Goal: Answer question/provide support: Ask a question

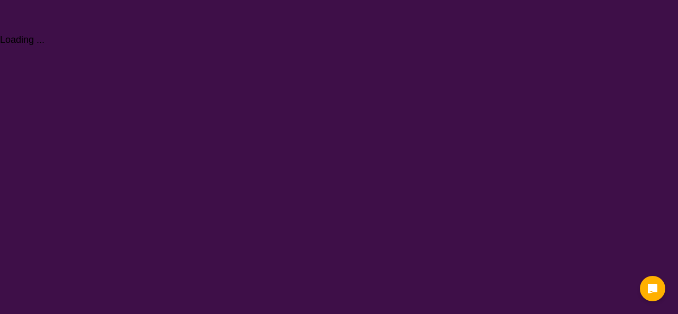
select select "Domestic and home help"
select select "NDIS"
select select "Domestic and home help"
select select "NDIS"
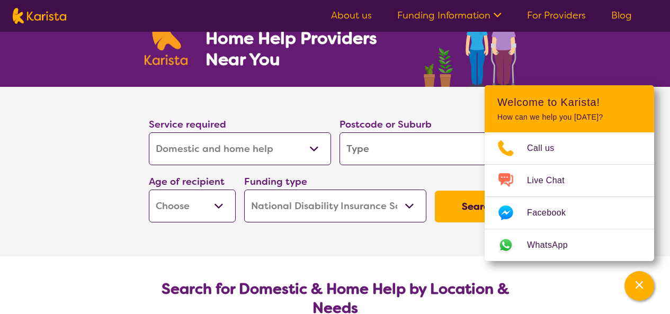
scroll to position [64, 0]
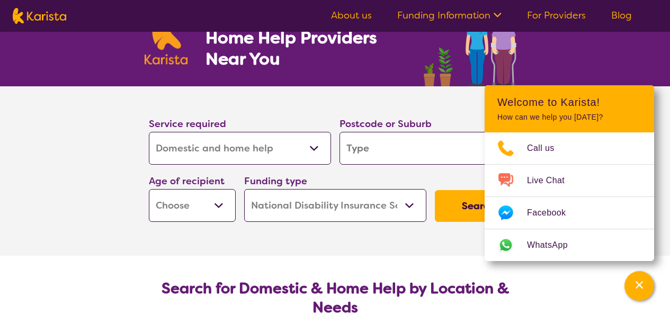
click at [379, 144] on input "search" at bounding box center [431, 148] width 182 height 33
type input "3"
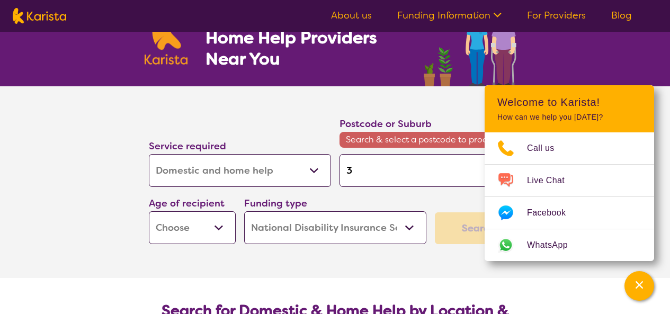
type input "30"
type input "305"
type input "3059"
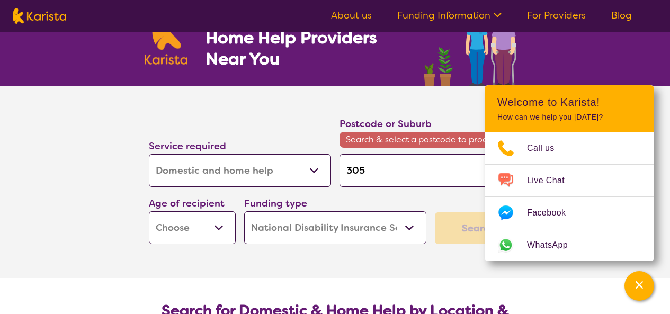
type input "3059"
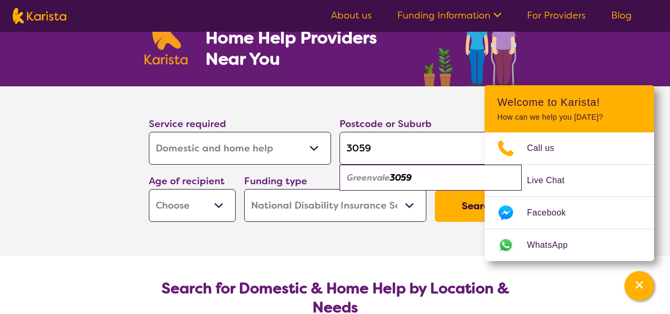
type input "3059"
click at [370, 174] on em "Greenvale" at bounding box center [368, 177] width 43 height 11
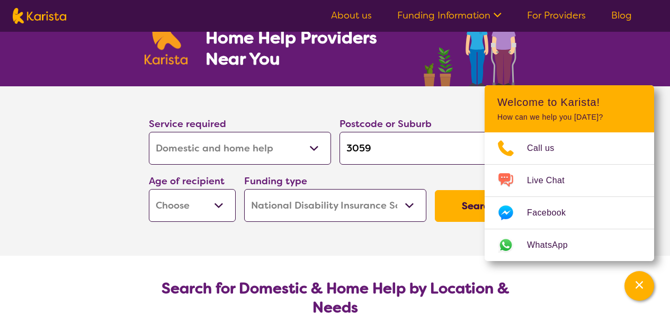
click at [180, 213] on select "Early Childhood - 0 to 9 Child - 10 to 11 Adolescent - 12 to 17 Adult - 18 to 6…" at bounding box center [192, 205] width 87 height 33
select select "AD"
click at [149, 189] on select "Early Childhood - 0 to 9 Child - 10 to 11 Adolescent - 12 to 17 Adult - 18 to 6…" at bounding box center [192, 205] width 87 height 33
select select "AD"
click at [631, 284] on div "Channel Menu" at bounding box center [639, 285] width 21 height 23
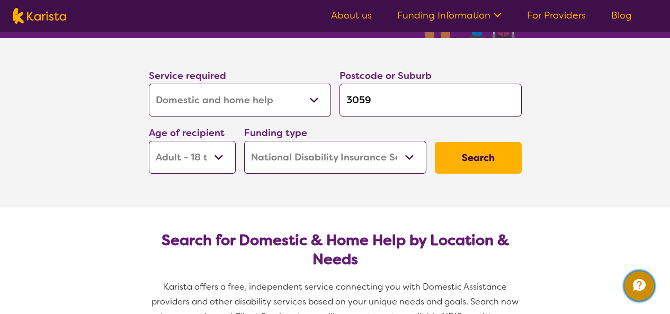
scroll to position [112, 0]
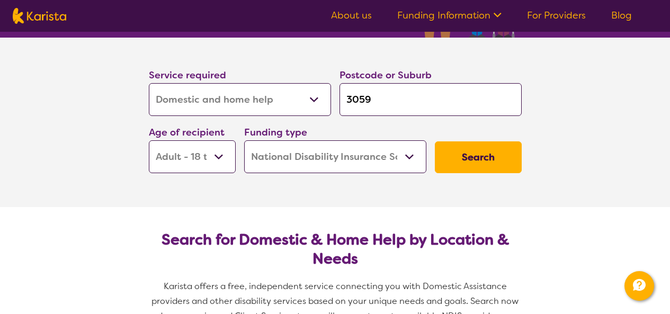
click at [485, 157] on button "Search" at bounding box center [478, 157] width 87 height 32
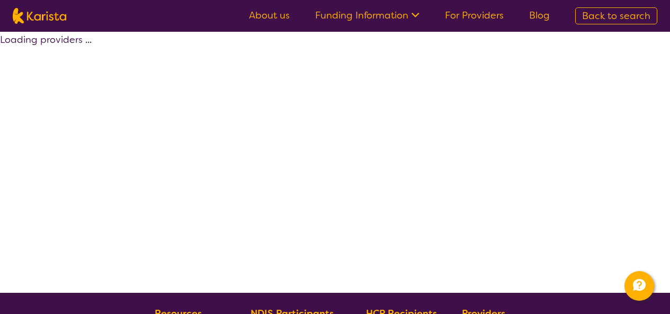
select select "by_score"
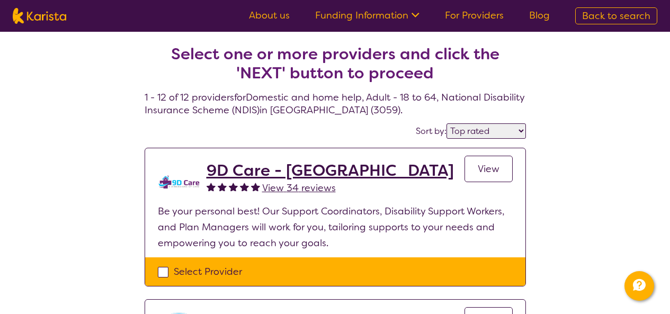
click at [249, 170] on h2 "9D Care - [GEOGRAPHIC_DATA]" at bounding box center [330, 170] width 247 height 19
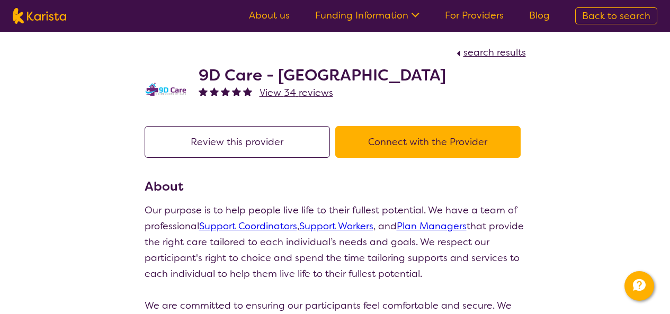
click at [401, 146] on button "Connect with the Provider" at bounding box center [427, 142] width 185 height 32
drag, startPoint x: 200, startPoint y: 73, endPoint x: 238, endPoint y: 78, distance: 38.0
click at [238, 78] on h2 "9D Care - [GEOGRAPHIC_DATA]" at bounding box center [322, 75] width 247 height 19
click at [173, 66] on div "9D Care - [GEOGRAPHIC_DATA] View 34 reviews" at bounding box center [335, 86] width 381 height 53
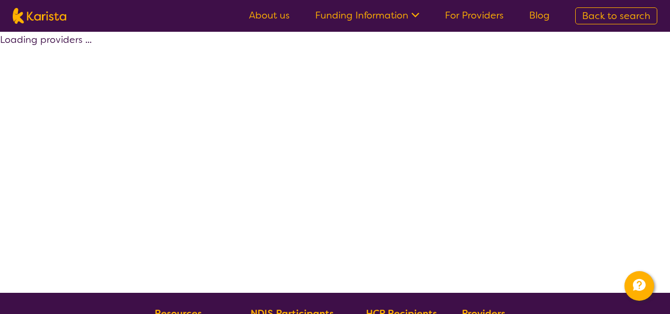
select select "by_score"
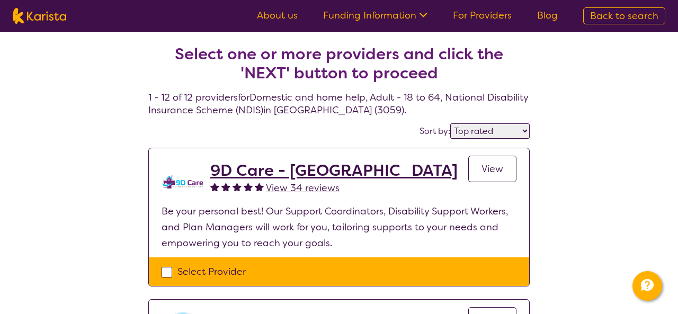
select select "Domestic and home help"
select select "AD"
select select "NDIS"
select select "Domestic and home help"
select select "AD"
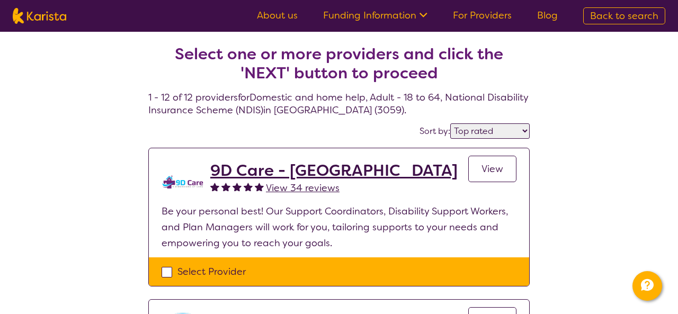
select select "NDIS"
